Goal: Navigation & Orientation: Find specific page/section

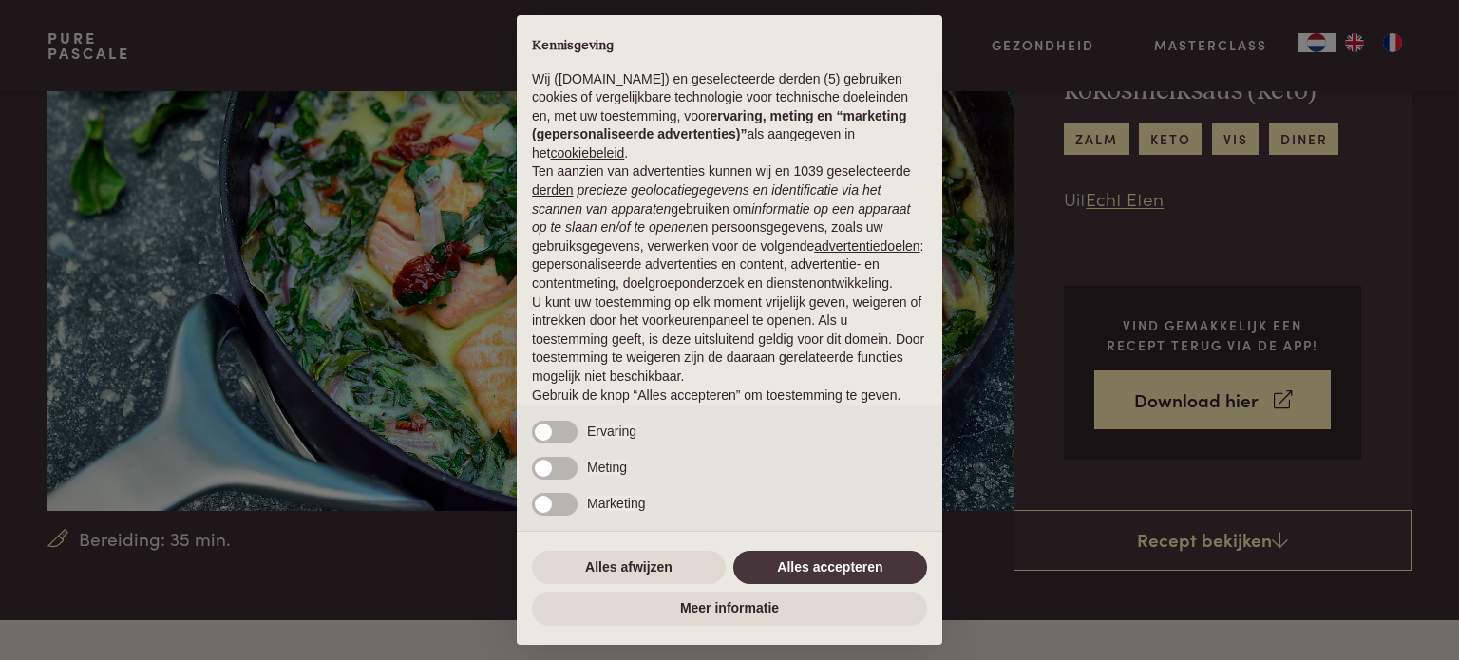
scroll to position [190, 0]
click at [823, 560] on button "Alles accepteren" at bounding box center [830, 568] width 194 height 34
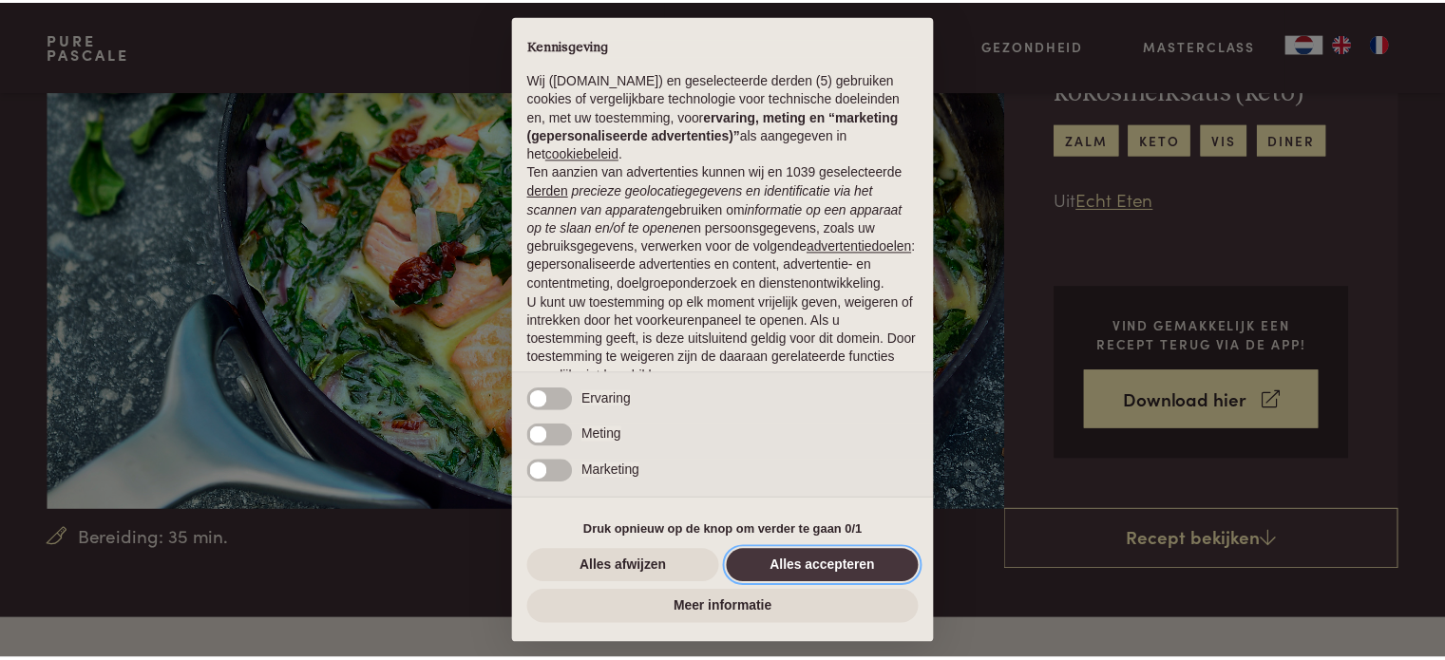
scroll to position [103, 0]
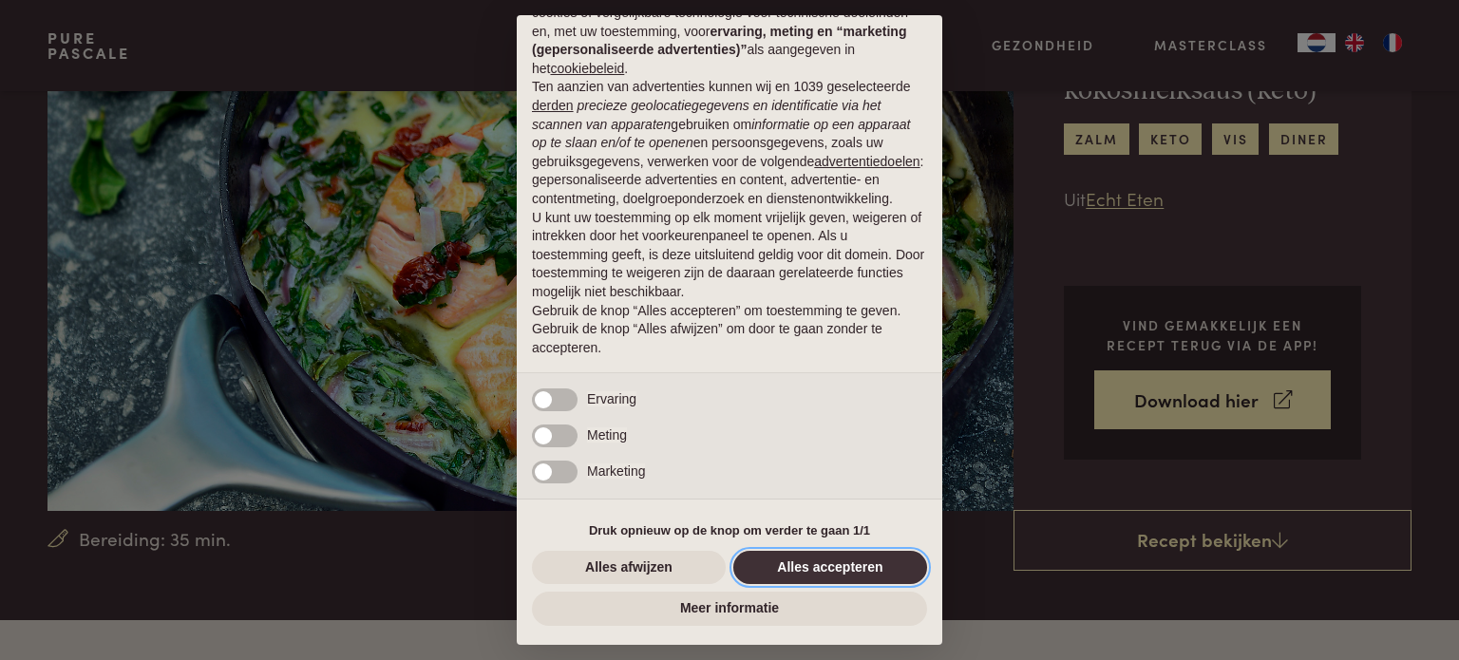
click at [798, 567] on button "Alles accepteren" at bounding box center [830, 568] width 194 height 34
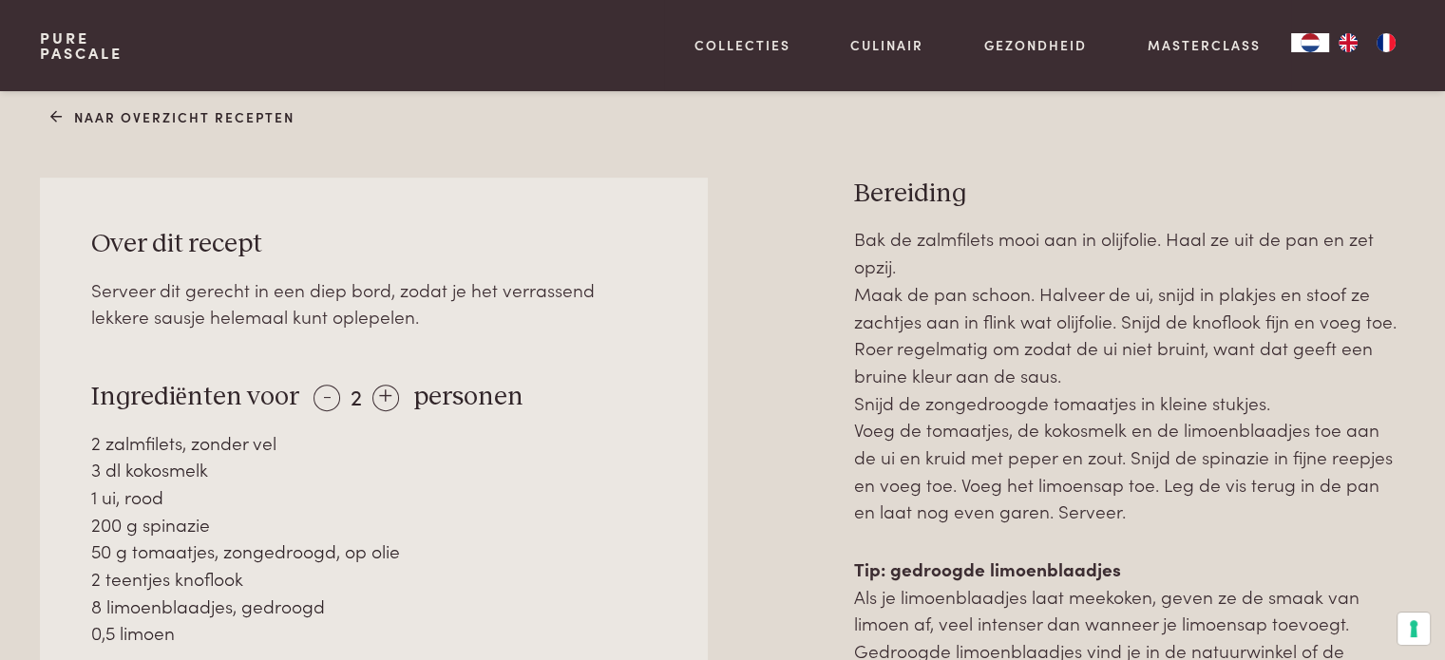
scroll to position [855, 0]
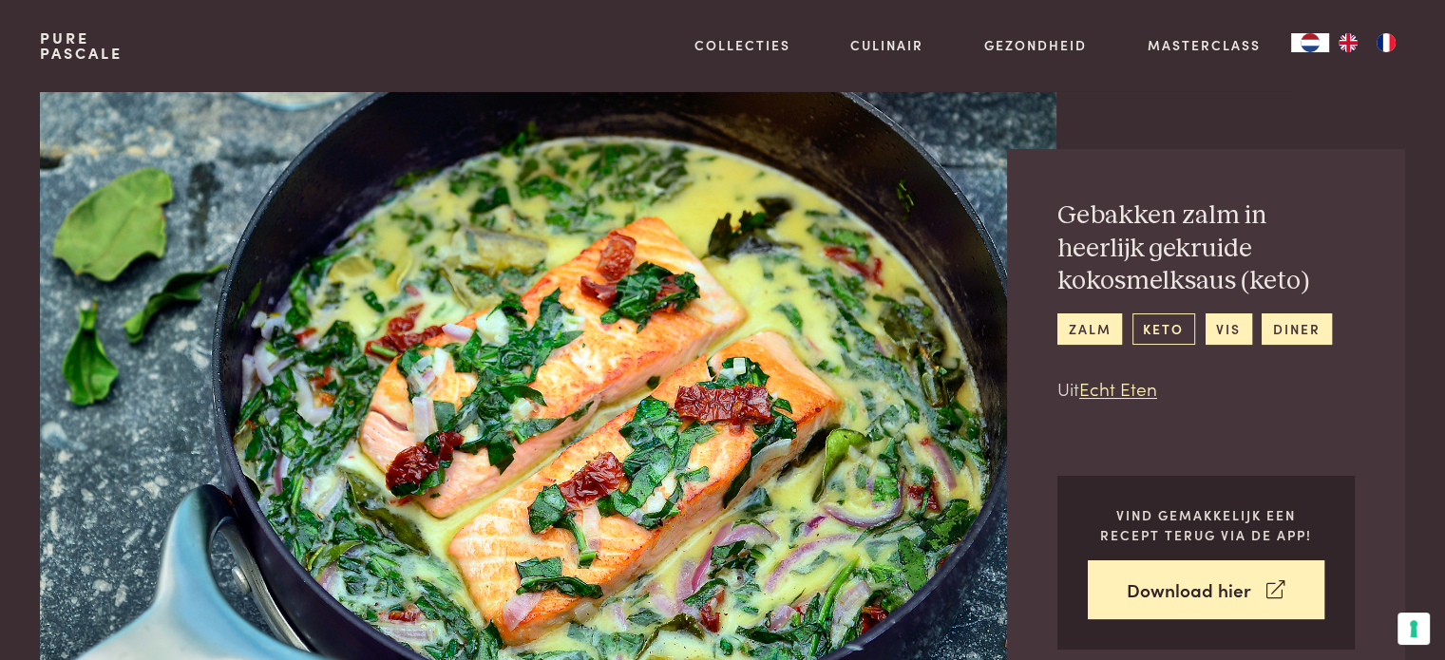
click at [1157, 319] on link "keto" at bounding box center [1163, 328] width 63 height 31
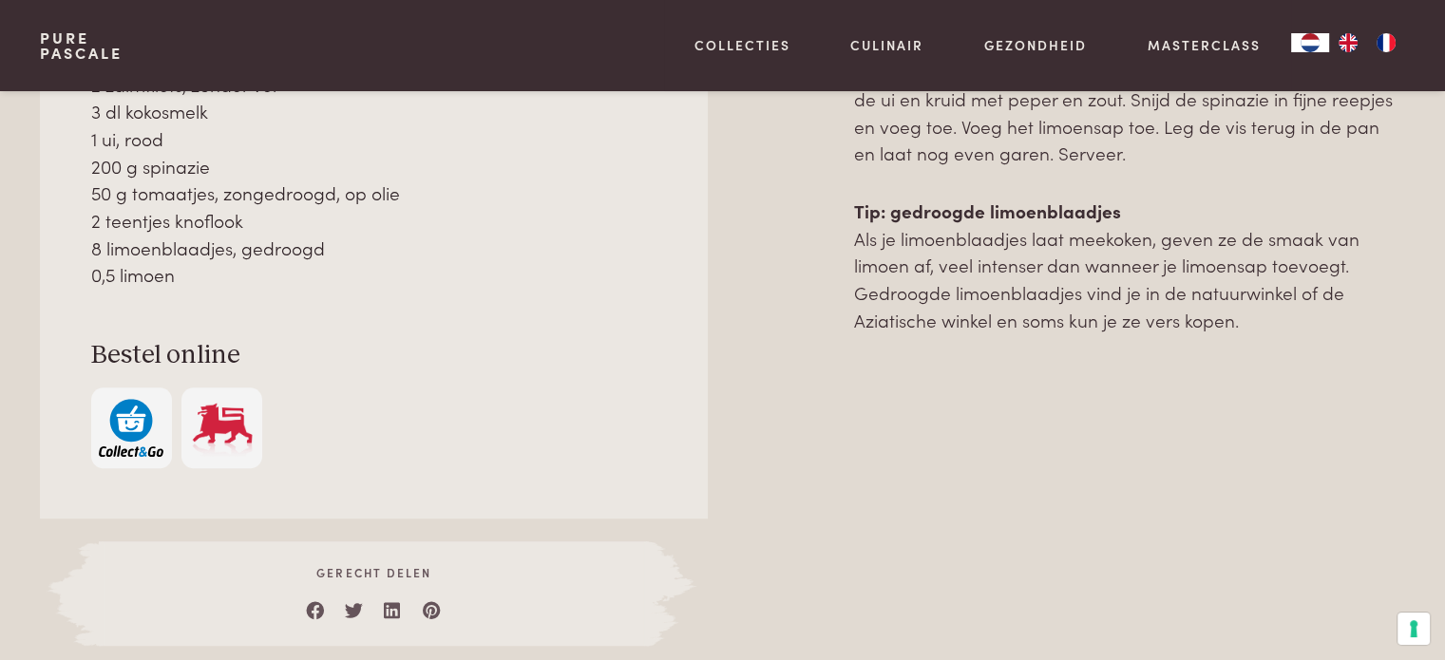
scroll to position [855, 0]
